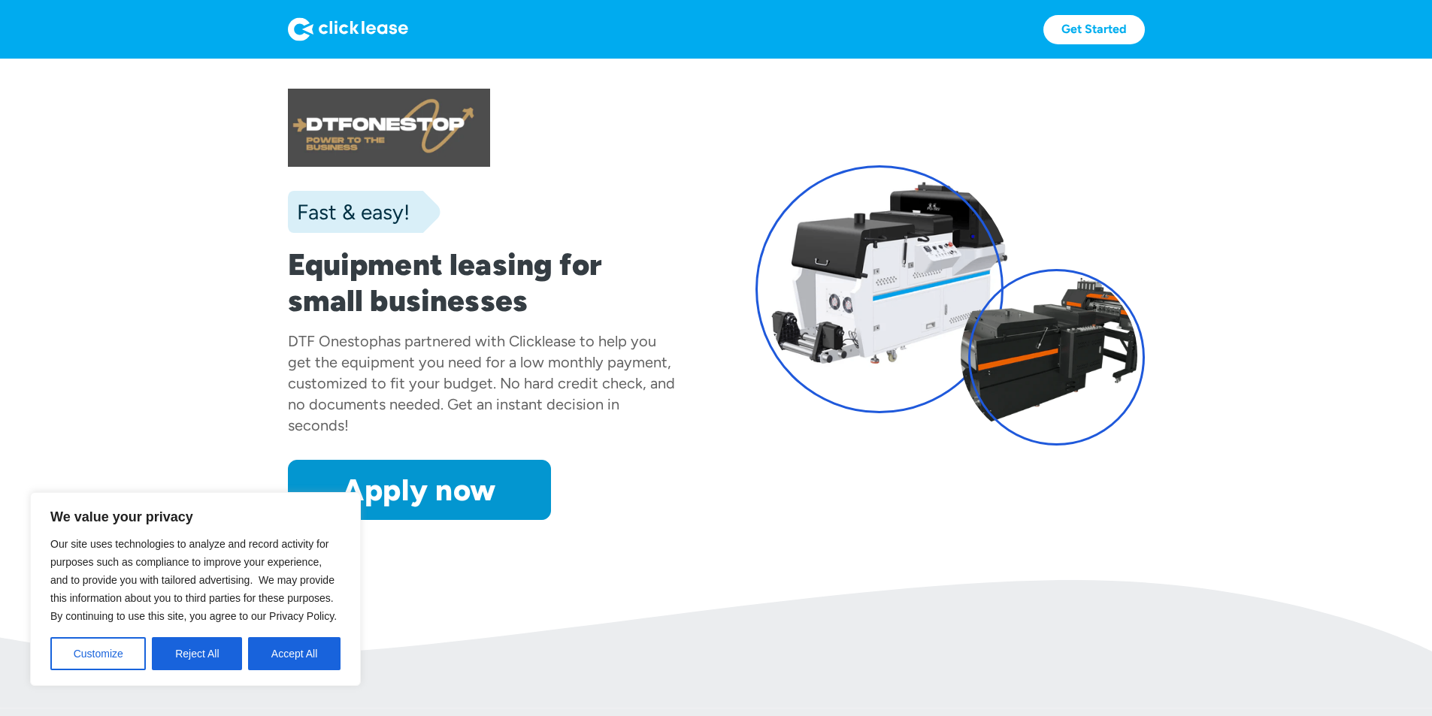
click at [288, 21] on img at bounding box center [348, 29] width 120 height 24
click at [258, 640] on button "Accept All" at bounding box center [294, 653] width 92 height 33
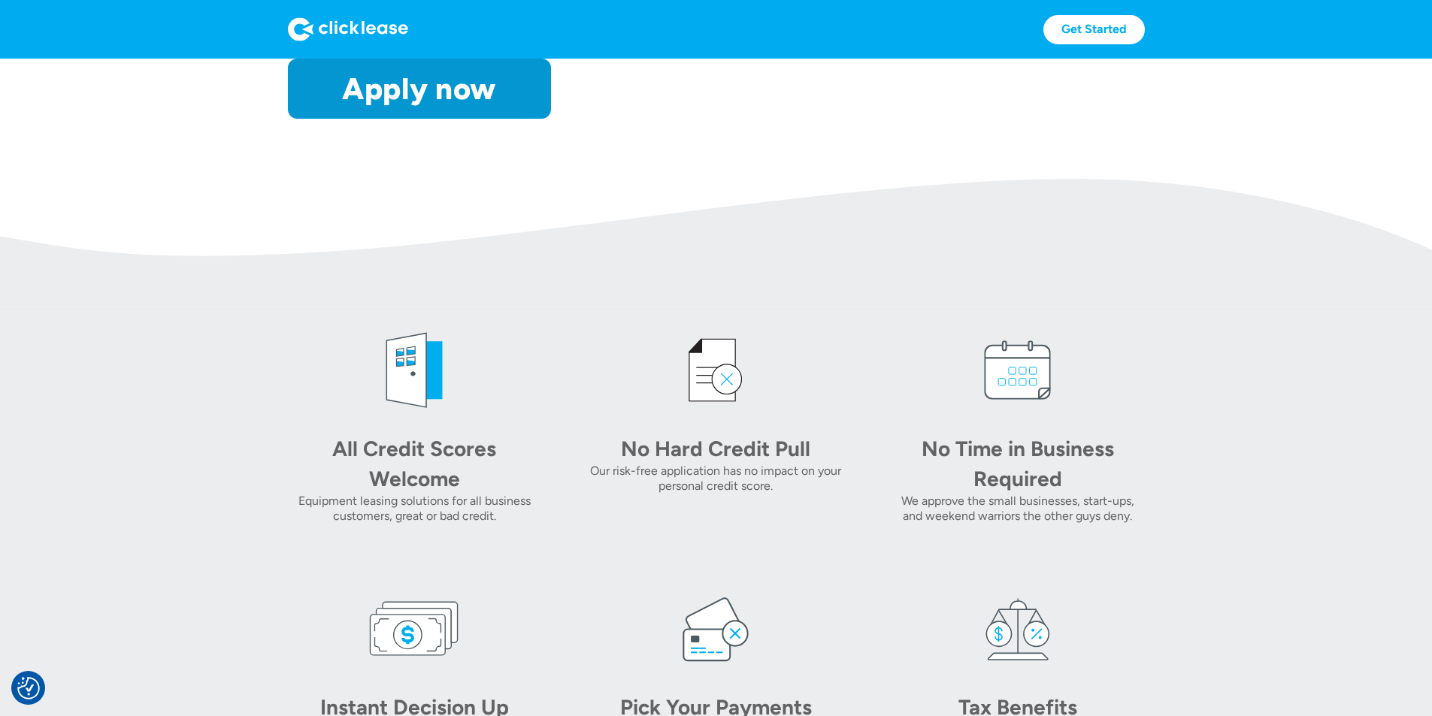
scroll to position [407, 0]
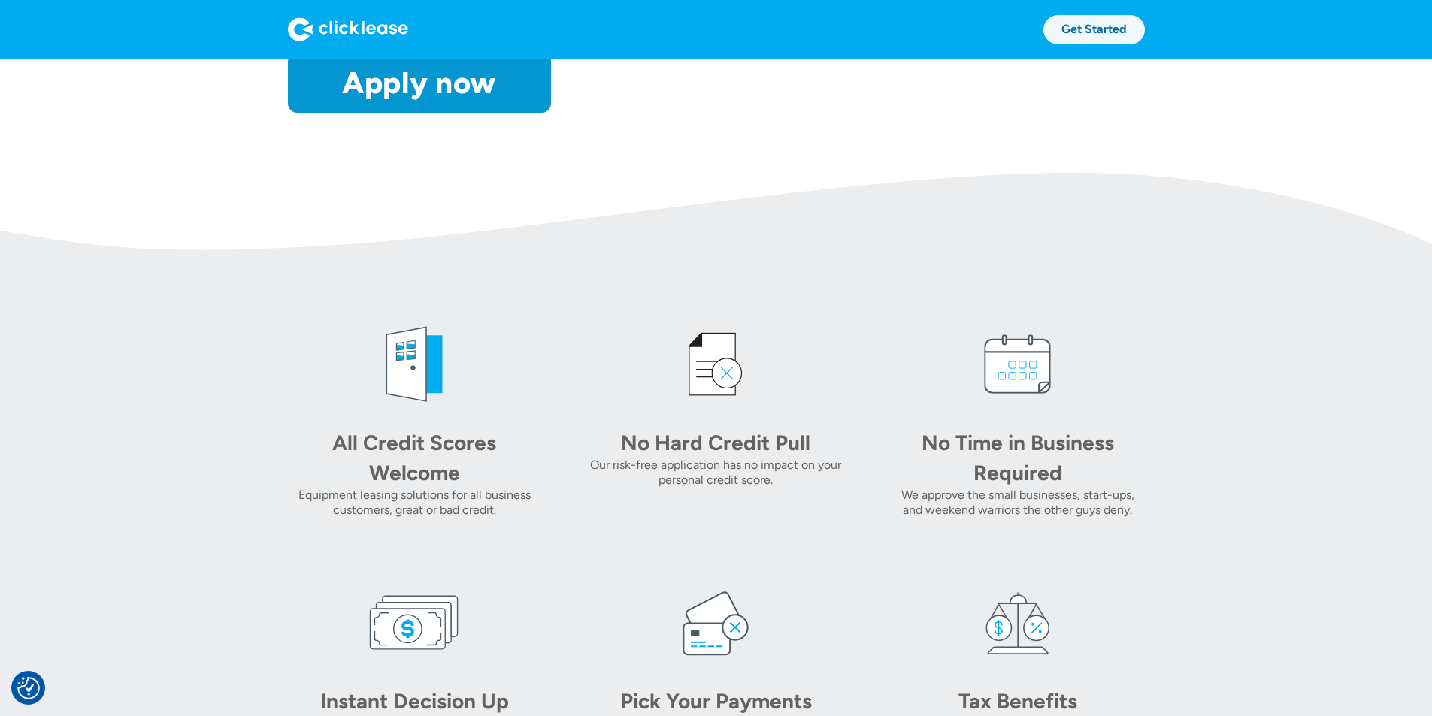
click at [1145, 21] on link "Get Started" at bounding box center [1093, 29] width 101 height 29
